Goal: Transaction & Acquisition: Book appointment/travel/reservation

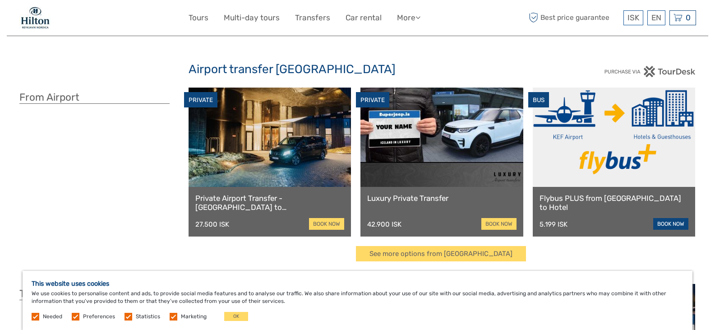
click at [667, 228] on link "book now" at bounding box center [670, 224] width 35 height 12
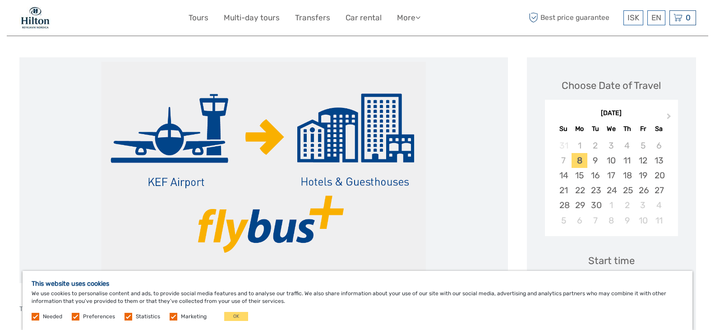
scroll to position [100, 0]
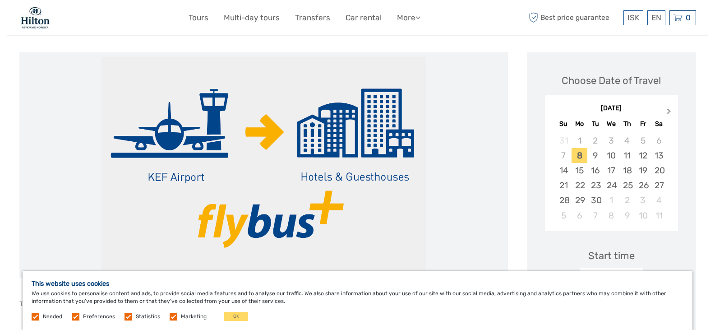
click at [669, 109] on span "Next Month" at bounding box center [669, 113] width 0 height 13
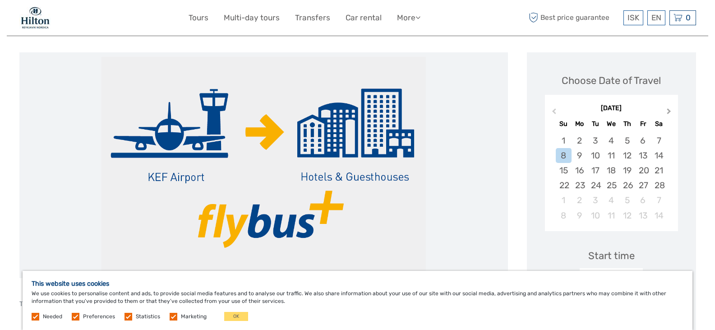
click at [669, 109] on span "Next Month" at bounding box center [669, 113] width 0 height 13
click at [627, 170] on div "18" at bounding box center [628, 170] width 16 height 15
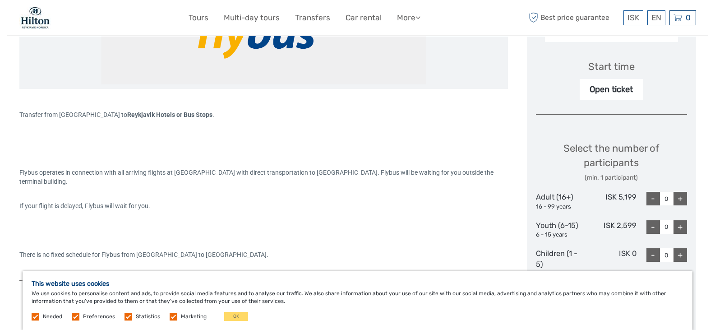
scroll to position [309, 0]
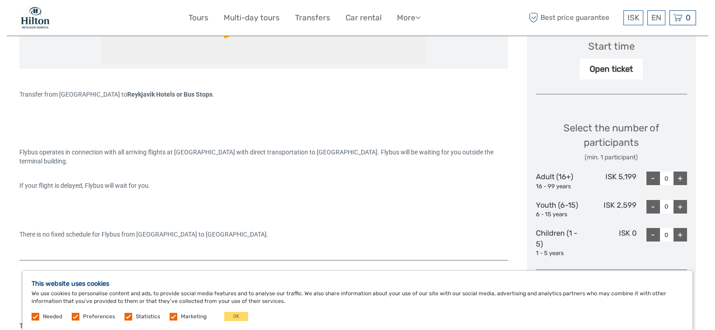
click at [679, 179] on div "+" at bounding box center [681, 178] width 14 height 14
type input "2"
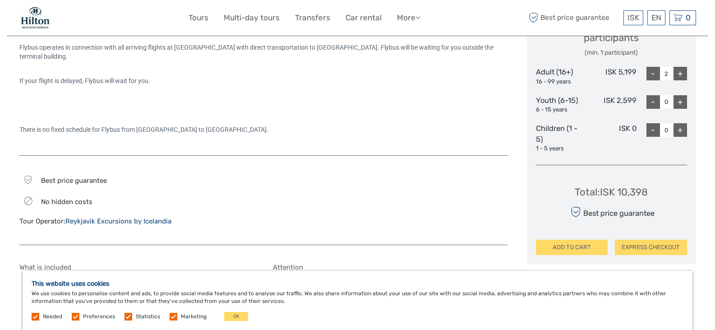
scroll to position [409, 0]
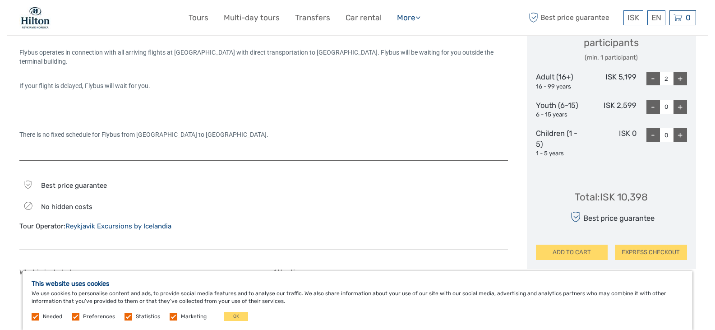
click at [404, 18] on link "More" at bounding box center [408, 17] width 23 height 13
click at [367, 18] on link "Car rental" at bounding box center [364, 17] width 36 height 13
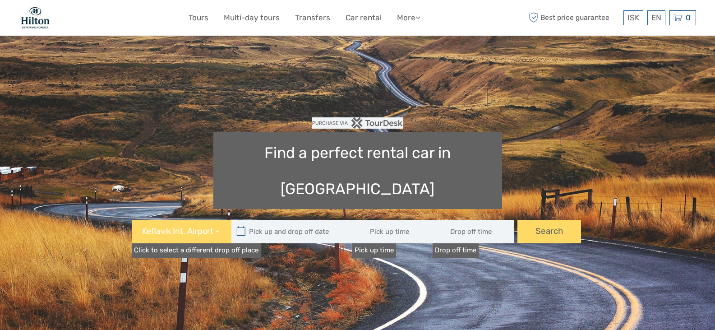
type input "08:00"
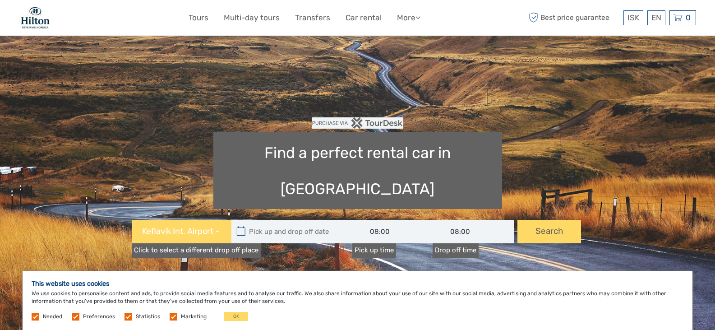
click at [199, 243] on link "Click to select a different drop off place" at bounding box center [196, 250] width 129 height 14
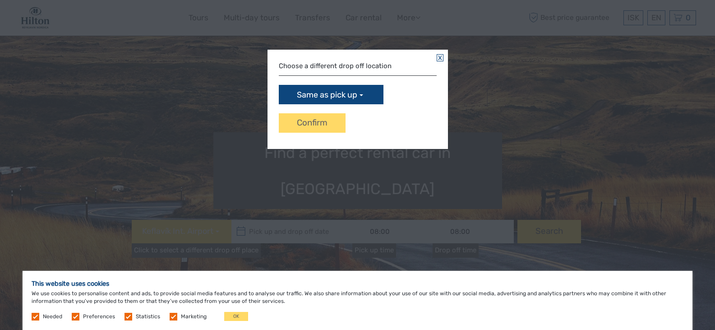
click at [363, 94] on span "button" at bounding box center [362, 95] width 4 height 2
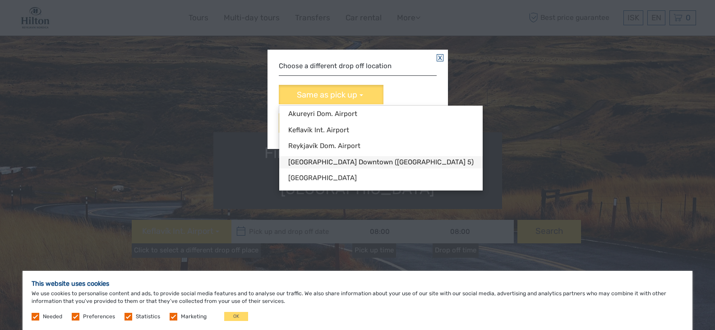
click at [340, 160] on link "Reykjavík Downtown (Flugvallarvegur 5)" at bounding box center [381, 162] width 204 height 12
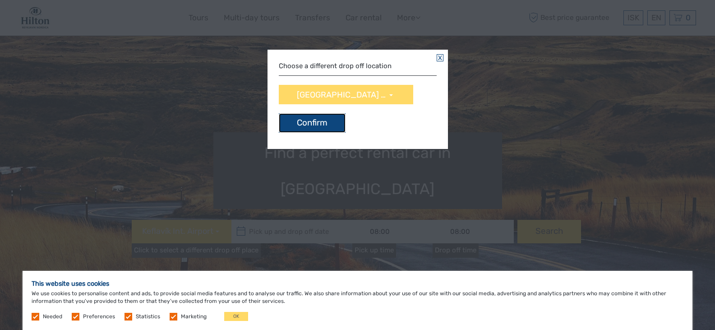
click at [313, 121] on button "Confirm" at bounding box center [312, 122] width 67 height 19
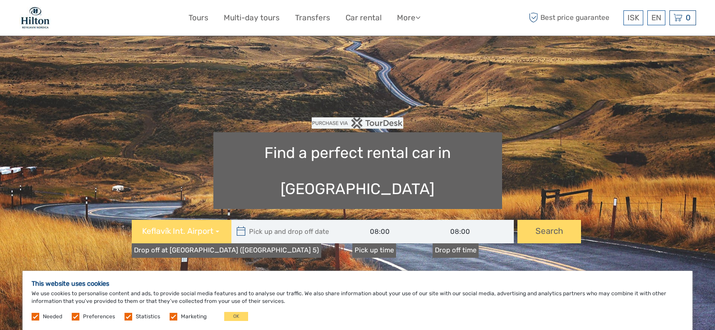
type input "09/09/2025"
type input "10/09/2025"
click at [286, 220] on input "text" at bounding box center [293, 231] width 122 height 23
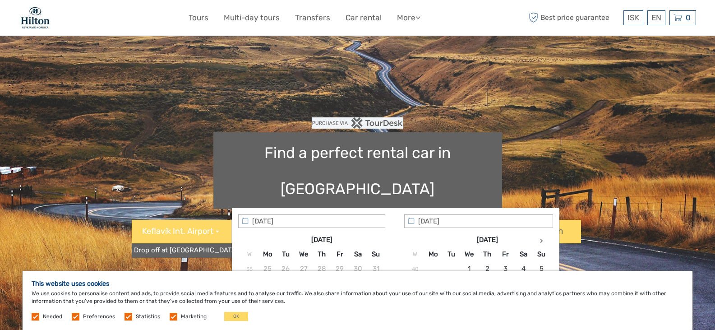
type input "09/09/2025 - 10/09/2025"
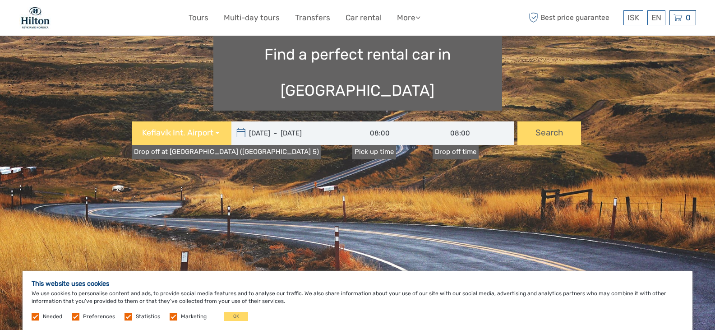
scroll to position [102, 0]
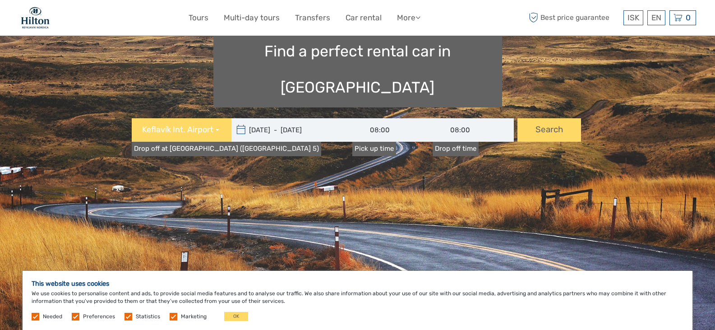
click at [286, 118] on input "09/09/2025 - 10/09/2025" at bounding box center [293, 129] width 122 height 23
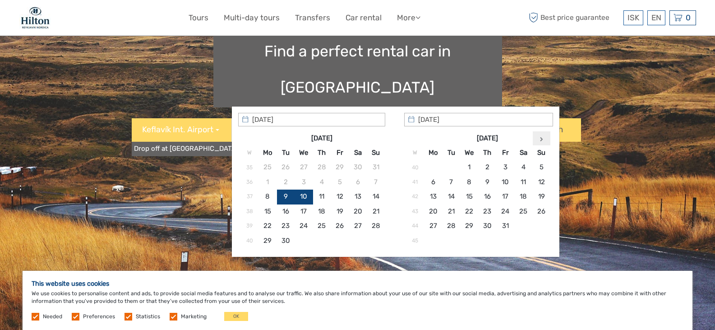
click at [541, 139] on icon at bounding box center [541, 139] width 3 height 5
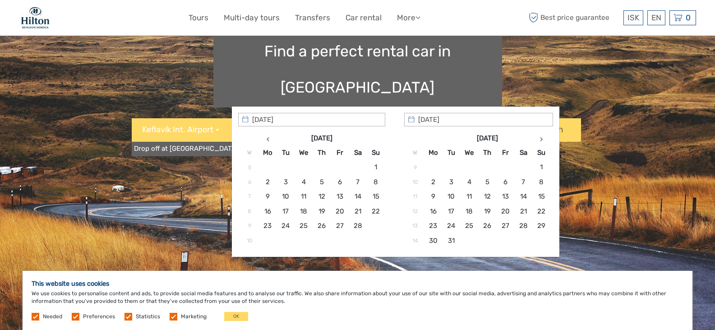
click at [541, 139] on icon at bounding box center [541, 139] width 3 height 5
type input "18/06/2026"
type input "20/06/2026"
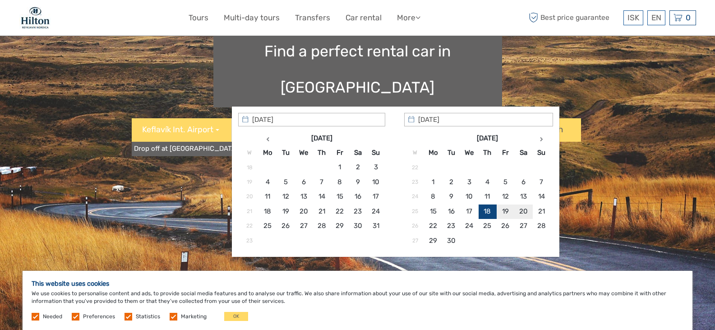
type input "18/06/2026 - 20/06/2026"
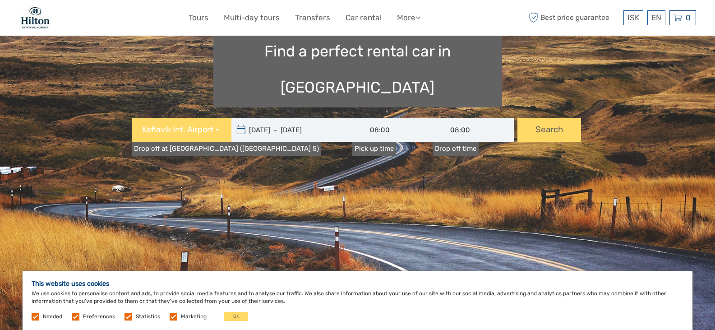
click at [379, 118] on input "08:00" at bounding box center [392, 129] width 81 height 23
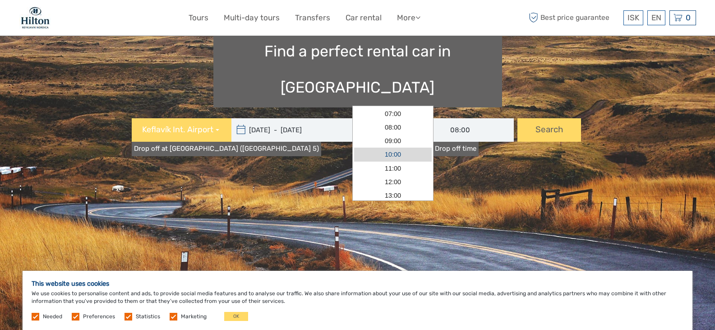
click at [385, 157] on link "10:00" at bounding box center [393, 155] width 78 height 14
type input "10:00"
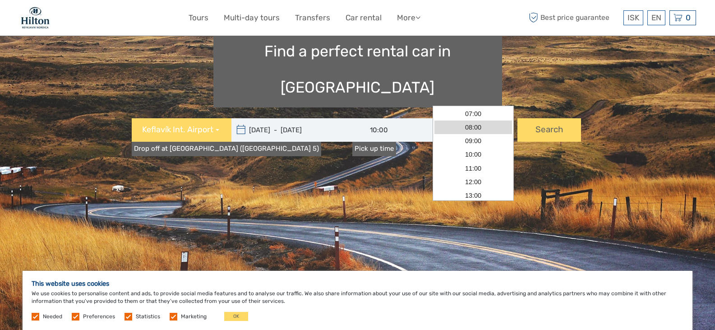
click at [465, 118] on input "08:00" at bounding box center [473, 129] width 81 height 23
click at [465, 151] on link "10:00" at bounding box center [474, 155] width 78 height 14
type input "10:00"
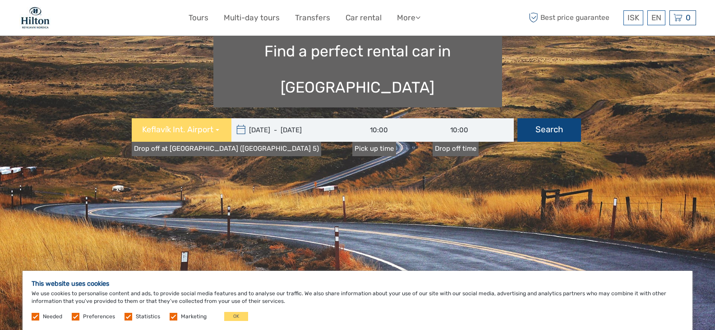
click at [543, 118] on button "Search" at bounding box center [550, 129] width 64 height 23
type input "18/06/2026 - 20/06/2026"
type input "10:00"
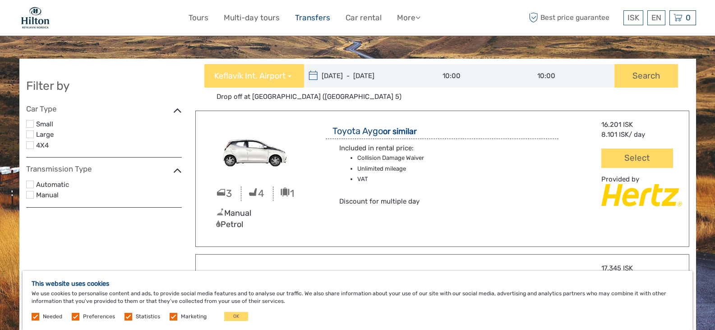
click at [310, 17] on link "Transfers" at bounding box center [312, 17] width 35 height 13
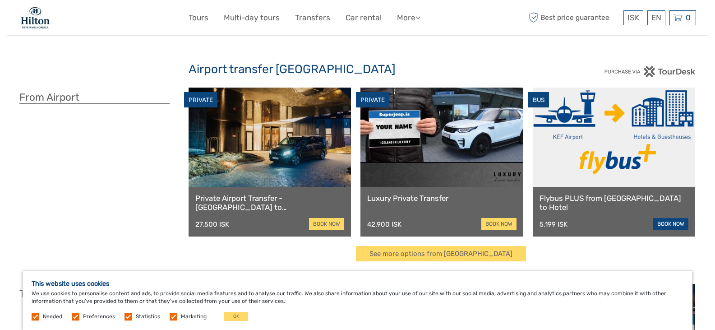
click at [665, 227] on link "book now" at bounding box center [670, 224] width 35 height 12
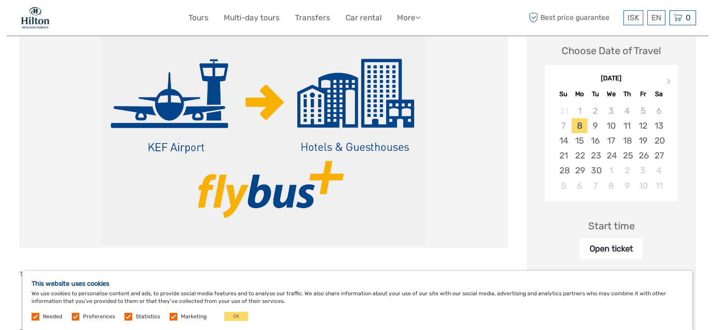
scroll to position [115, 0]
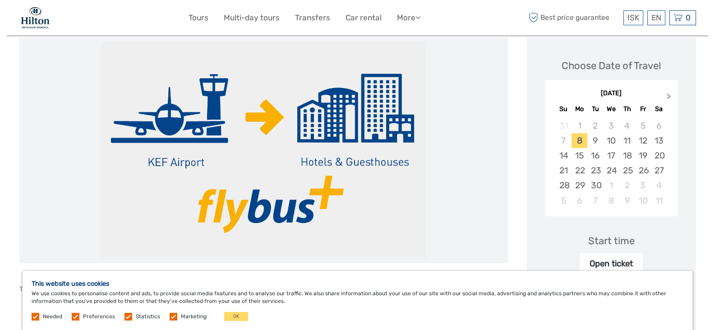
click at [669, 96] on span "Next Month" at bounding box center [669, 98] width 0 height 13
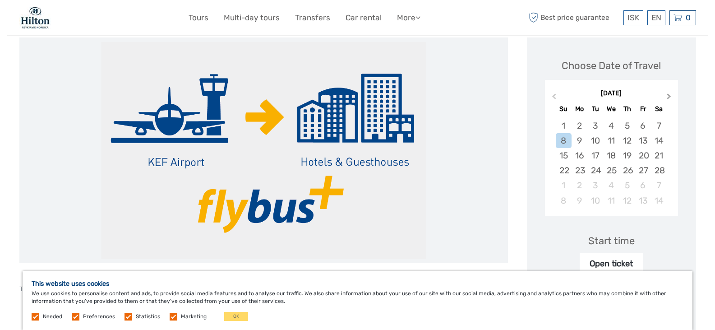
click at [669, 96] on span "Next Month" at bounding box center [669, 98] width 0 height 13
click at [628, 157] on div "18" at bounding box center [628, 155] width 16 height 15
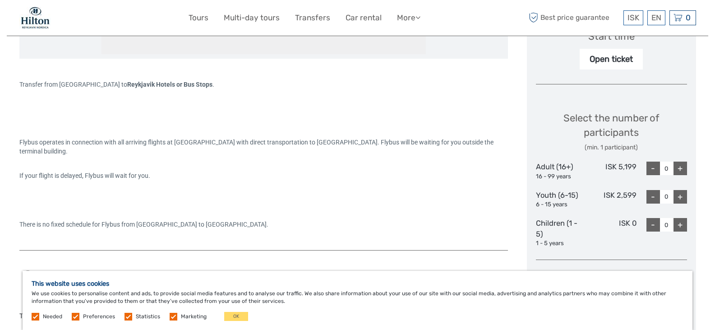
scroll to position [339, 0]
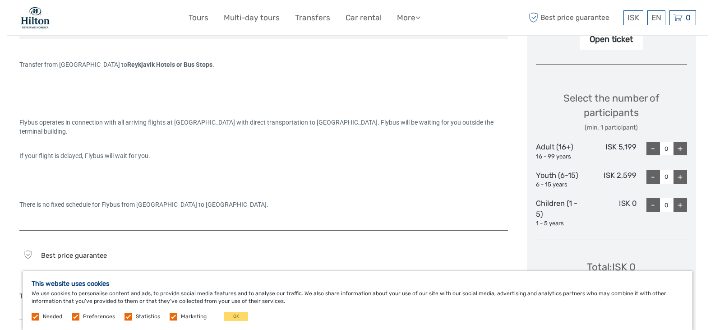
click at [679, 151] on div "+" at bounding box center [681, 149] width 14 height 14
type input "2"
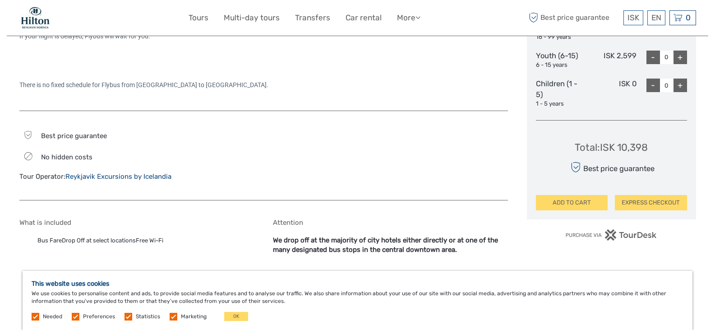
scroll to position [498, 0]
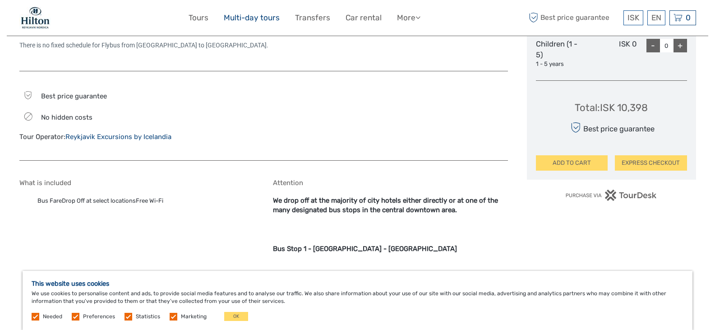
click at [241, 19] on link "Multi-day tours" at bounding box center [252, 17] width 56 height 13
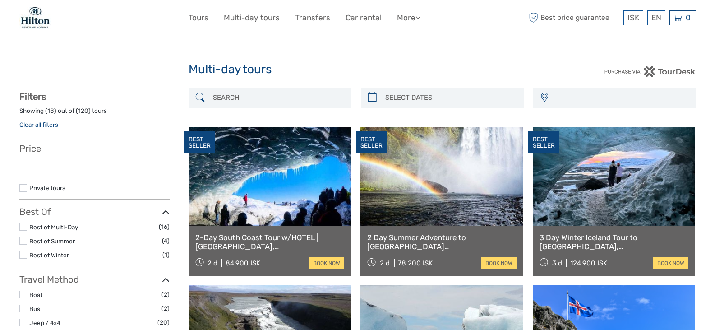
select select
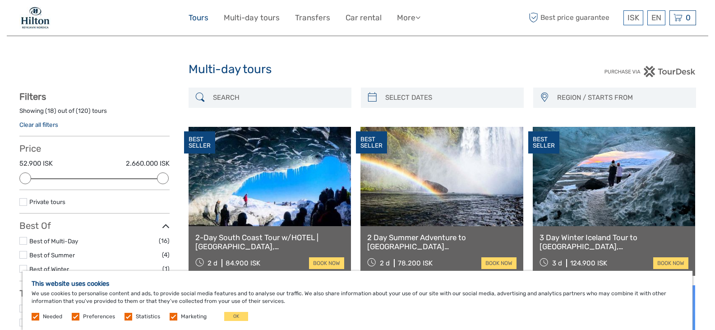
click at [197, 16] on link "Tours" at bounding box center [199, 17] width 20 height 13
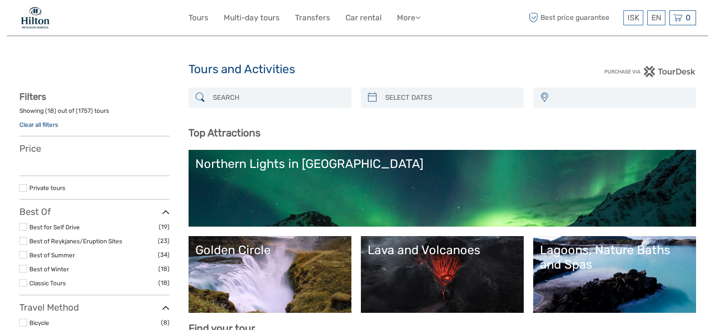
select select
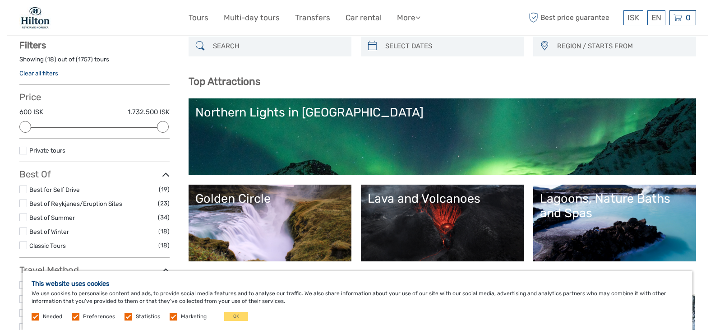
scroll to position [48, 0]
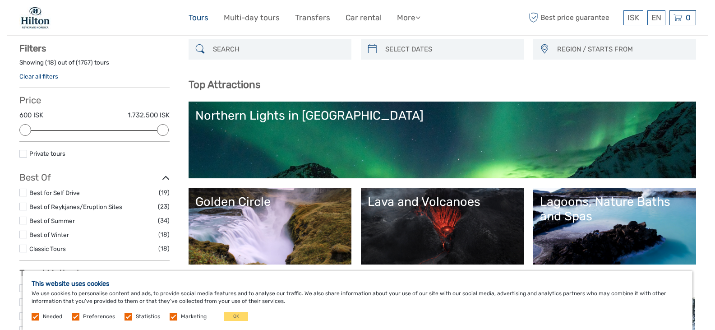
click at [196, 15] on link "Tours" at bounding box center [199, 17] width 20 height 13
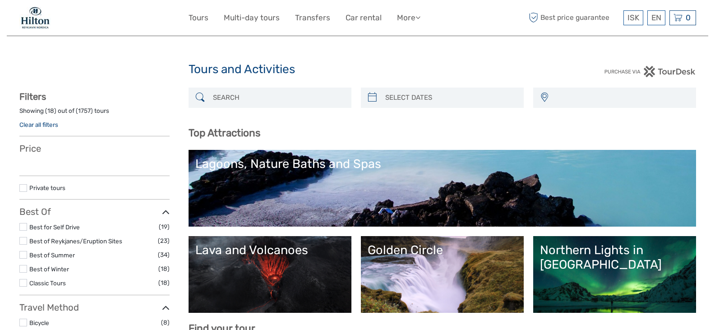
select select
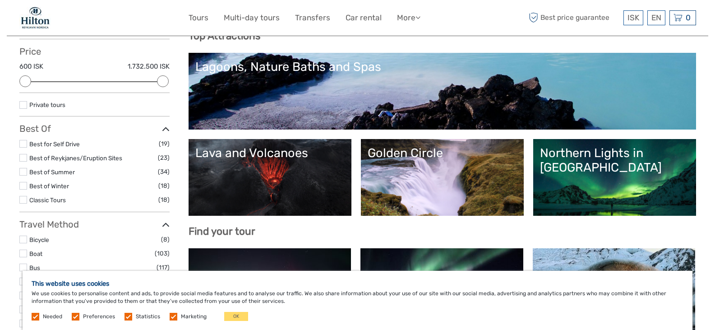
scroll to position [102, 0]
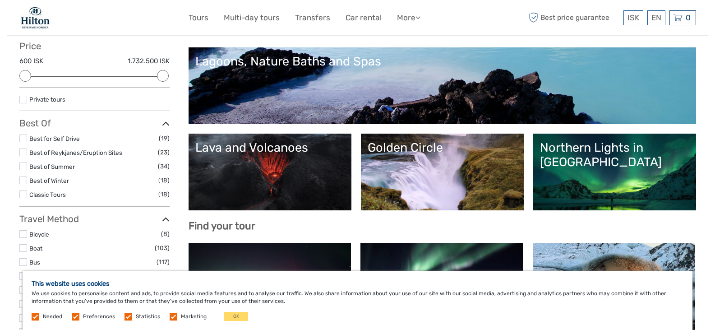
click at [616, 164] on link "Northern Lights in [GEOGRAPHIC_DATA]" at bounding box center [614, 171] width 149 height 63
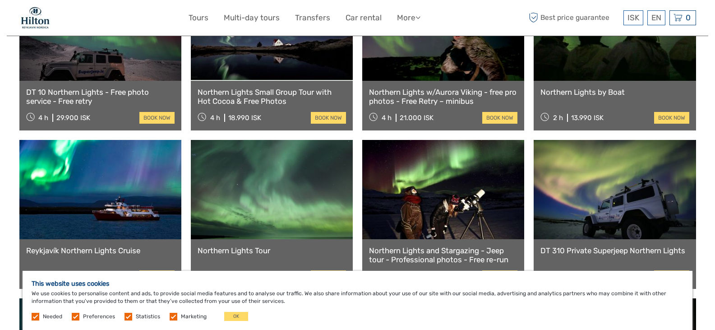
scroll to position [423, 0]
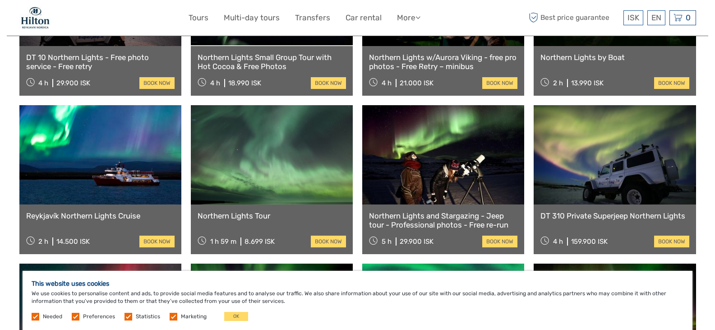
click at [275, 156] on link at bounding box center [272, 154] width 162 height 99
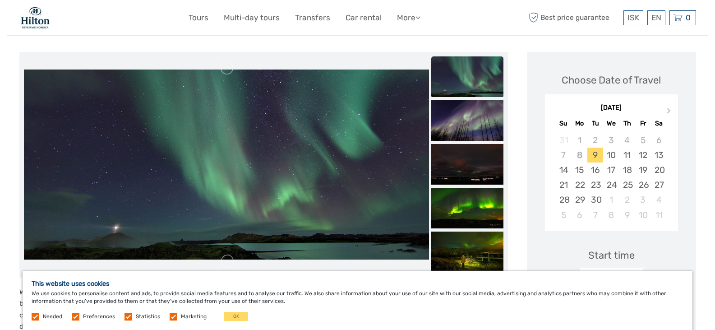
scroll to position [94, 0]
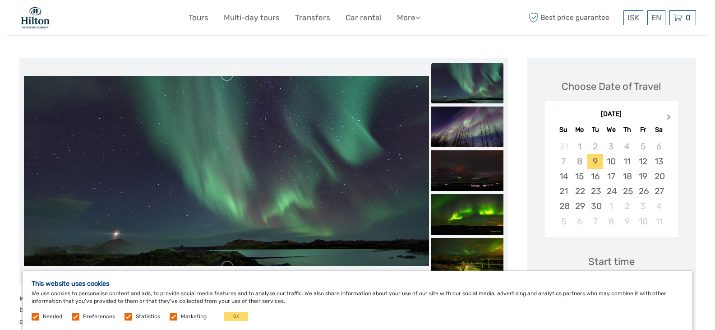
click at [672, 114] on button "Next Month" at bounding box center [670, 119] width 14 height 14
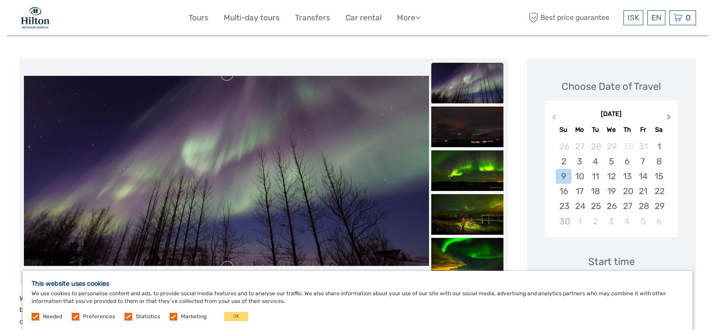
click at [672, 114] on button "Next Month" at bounding box center [670, 119] width 14 height 14
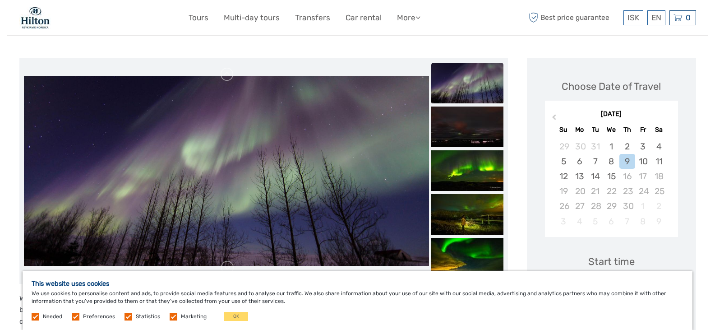
click at [672, 114] on div "[DATE]" at bounding box center [611, 114] width 133 height 9
click at [682, 113] on div "[DATE] Previous Month [DATE] Su Mo Tu We Th Fr Sa 29 30 31 1 2 3 4 5 6 7 8 9 10…" at bounding box center [611, 170] width 151 height 144
click at [665, 112] on div "April 2026" at bounding box center [611, 114] width 133 height 9
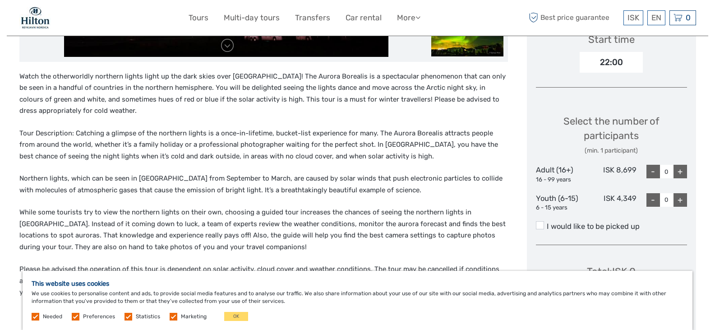
scroll to position [320, 0]
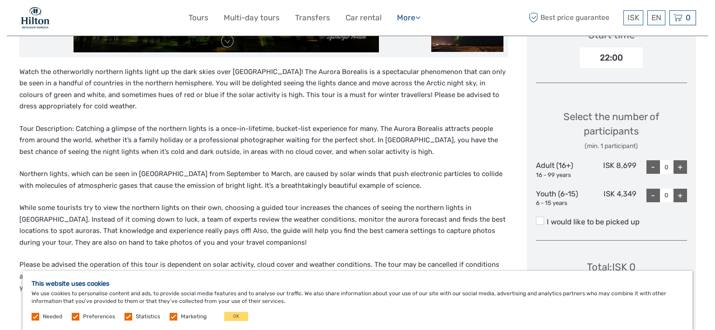
click at [403, 18] on link "More" at bounding box center [408, 17] width 23 height 13
click at [395, 38] on link "Food & drink" at bounding box center [393, 37] width 54 height 18
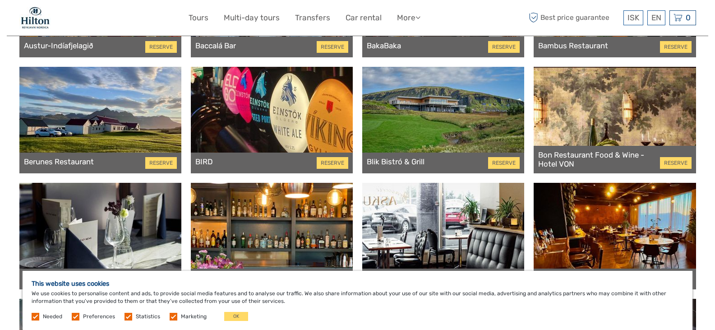
scroll to position [500, 0]
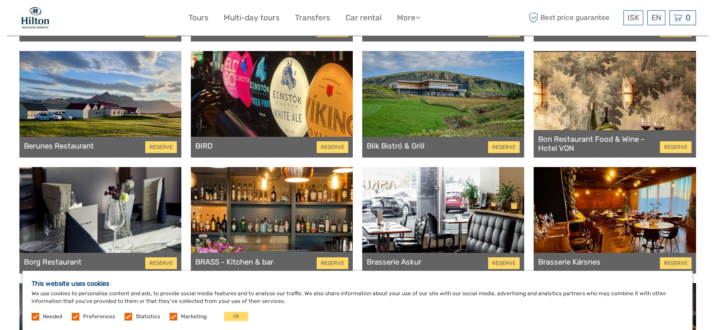
click at [457, 112] on div at bounding box center [443, 104] width 162 height 107
